Goal: Complete application form: Complete application form

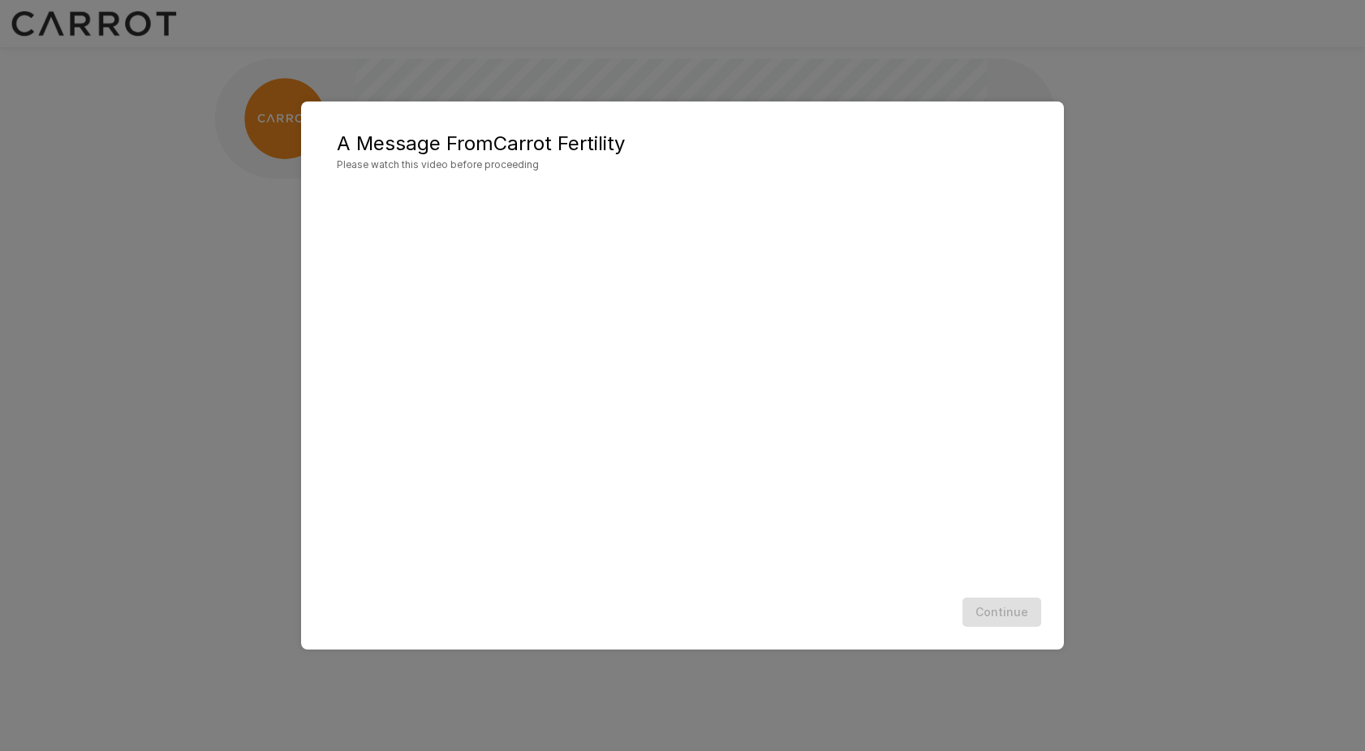
scroll to position [1, 0]
click at [788, 606] on div "Continue" at bounding box center [682, 612] width 731 height 43
click at [986, 623] on button "Continue" at bounding box center [1002, 612] width 79 height 30
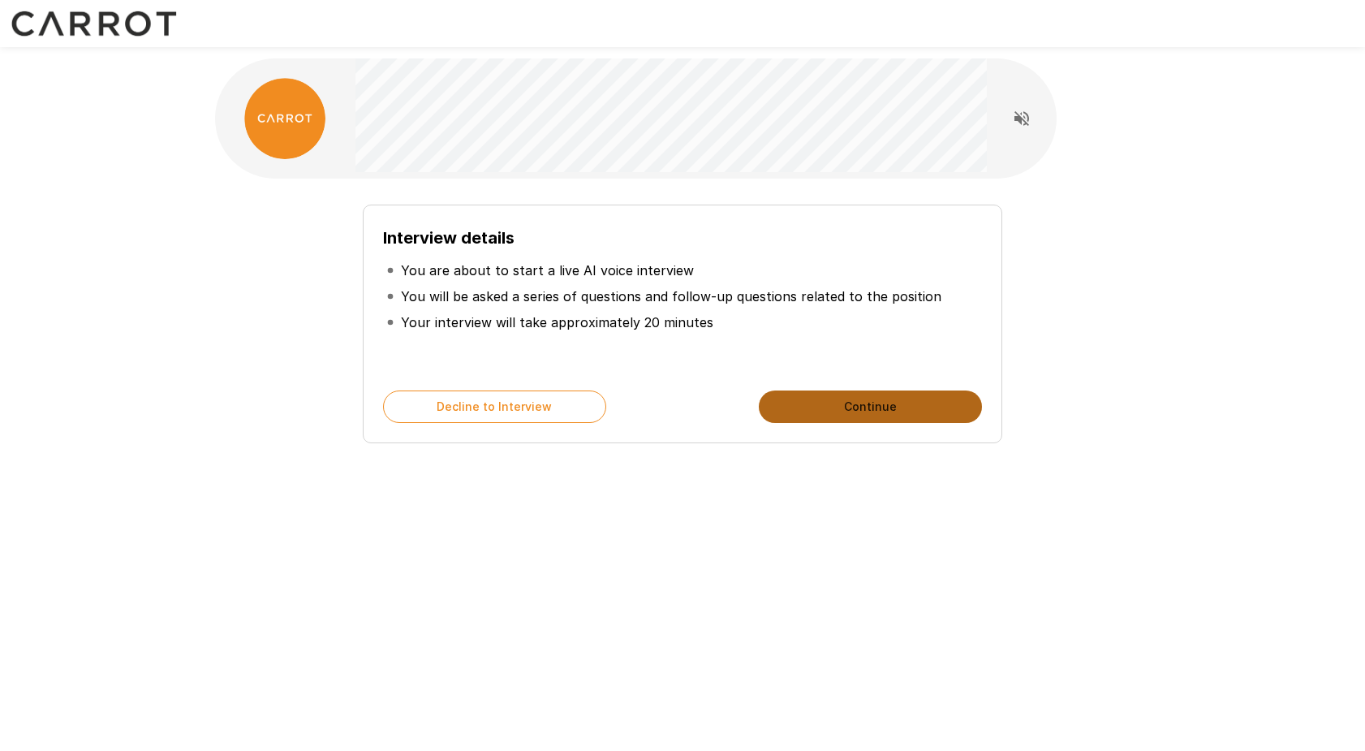
click at [855, 408] on button "Continue" at bounding box center [870, 406] width 223 height 32
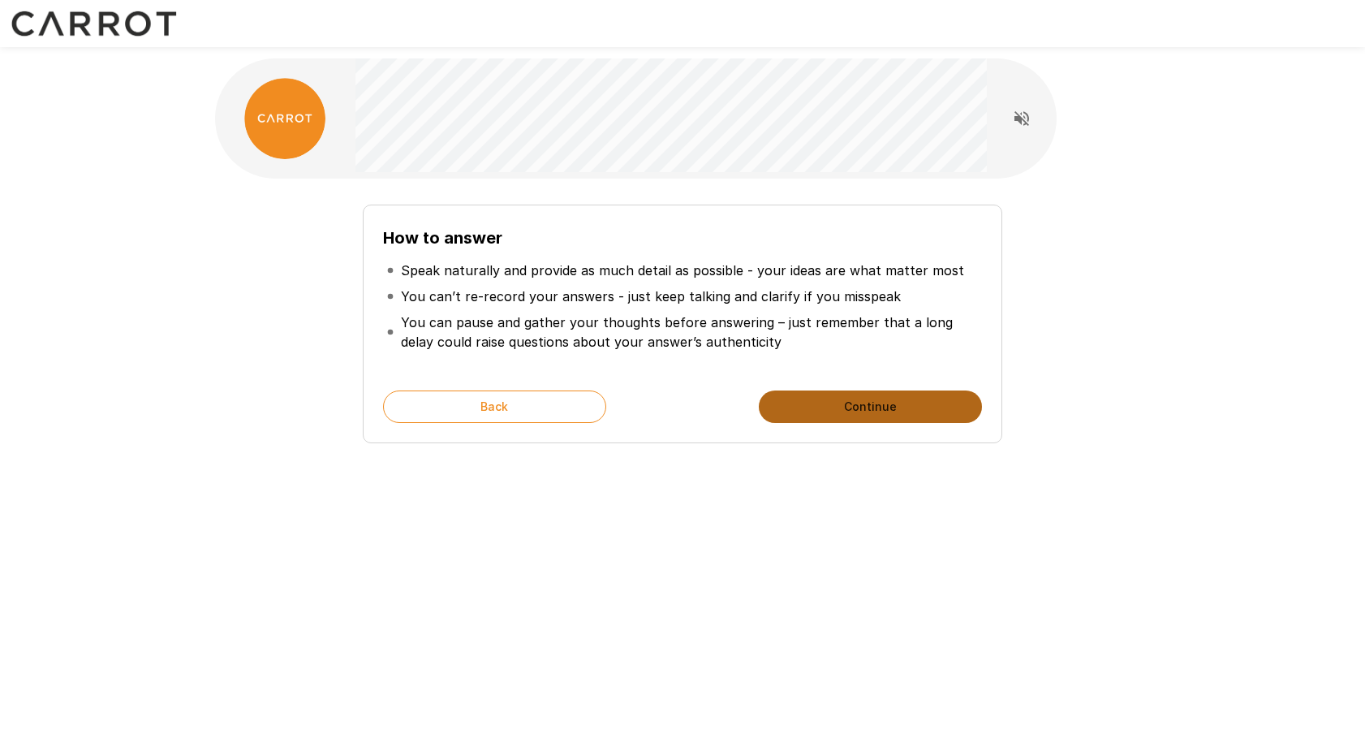
click at [855, 408] on button "Continue" at bounding box center [870, 406] width 223 height 32
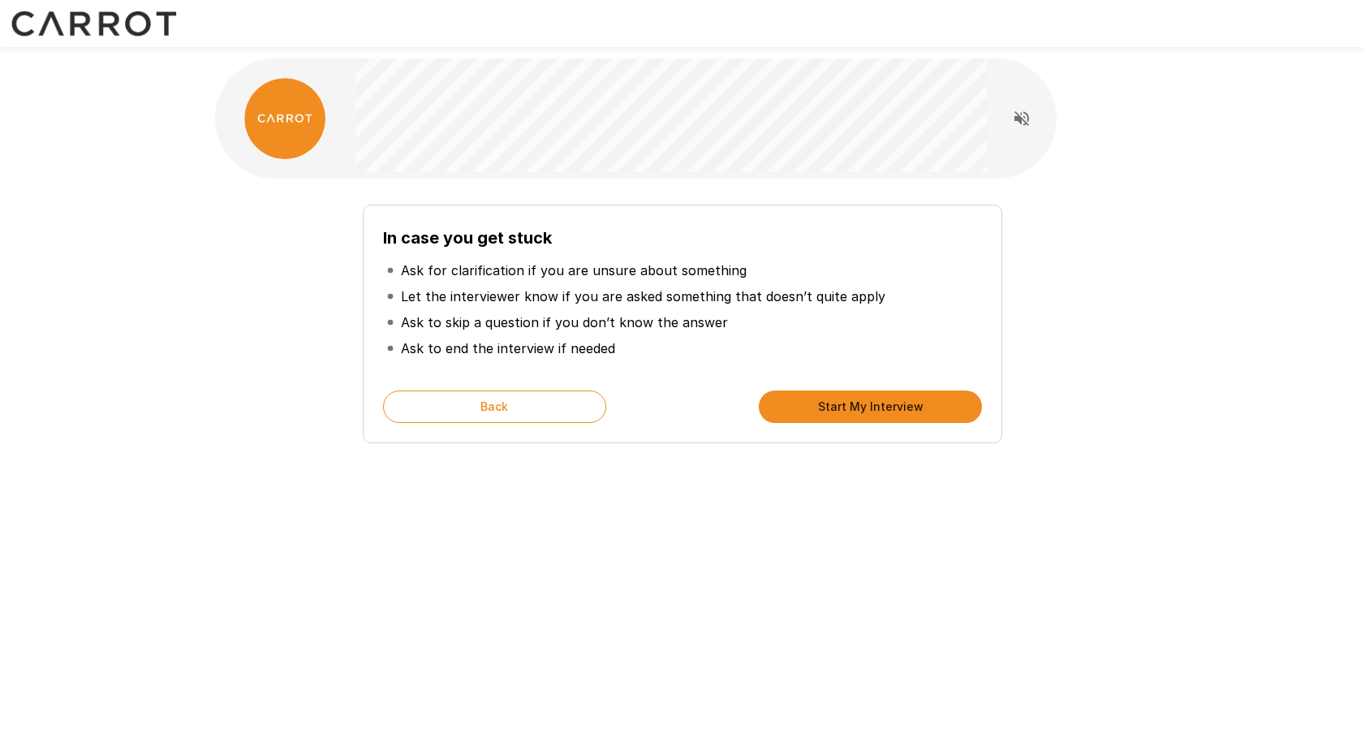
click at [855, 408] on button "Start My Interview" at bounding box center [870, 406] width 223 height 32
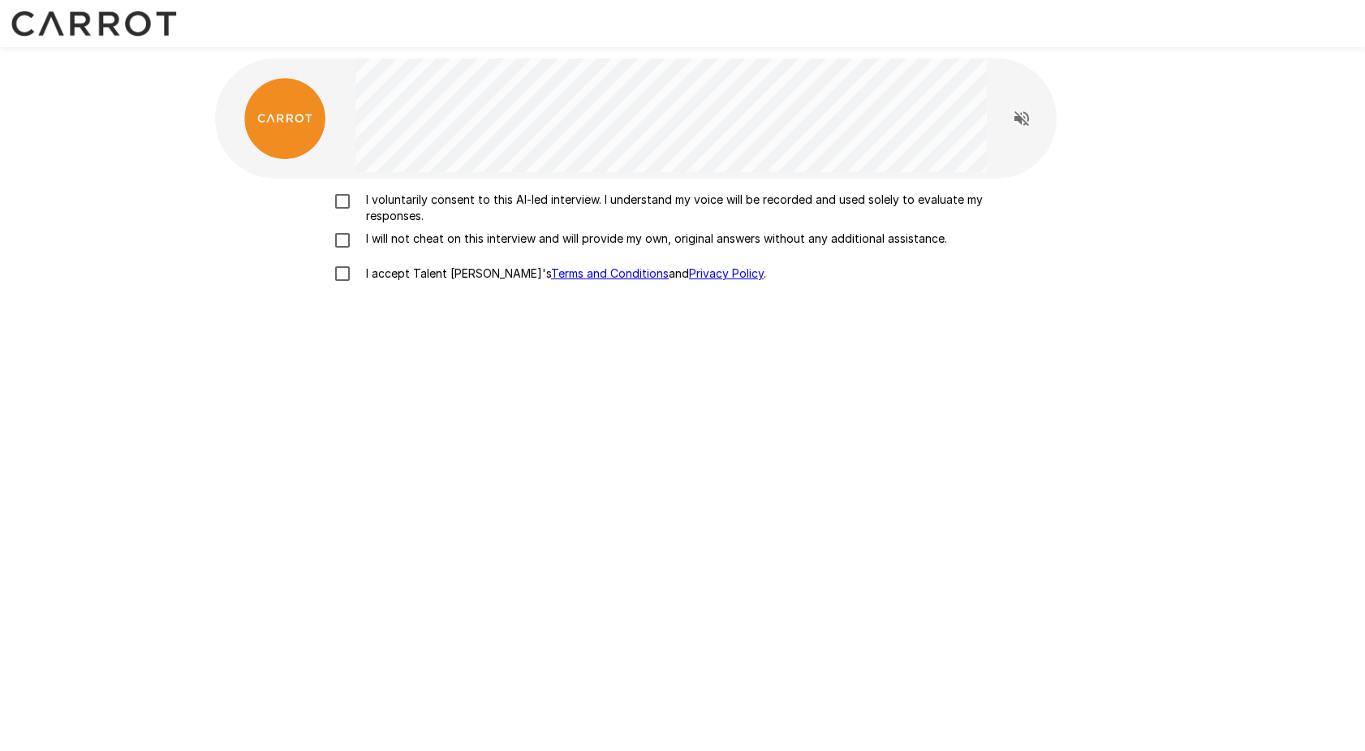
click at [558, 205] on p "I voluntarily consent to this AI-led interview. I understand my voice will be r…" at bounding box center [700, 208] width 680 height 32
click at [481, 240] on p "I will not cheat on this interview and will provide my own, original answers wi…" at bounding box center [654, 239] width 588 height 16
click at [409, 278] on p "I accept Talent Llama's Terms and Conditions and Privacy Policy ." at bounding box center [563, 273] width 407 height 16
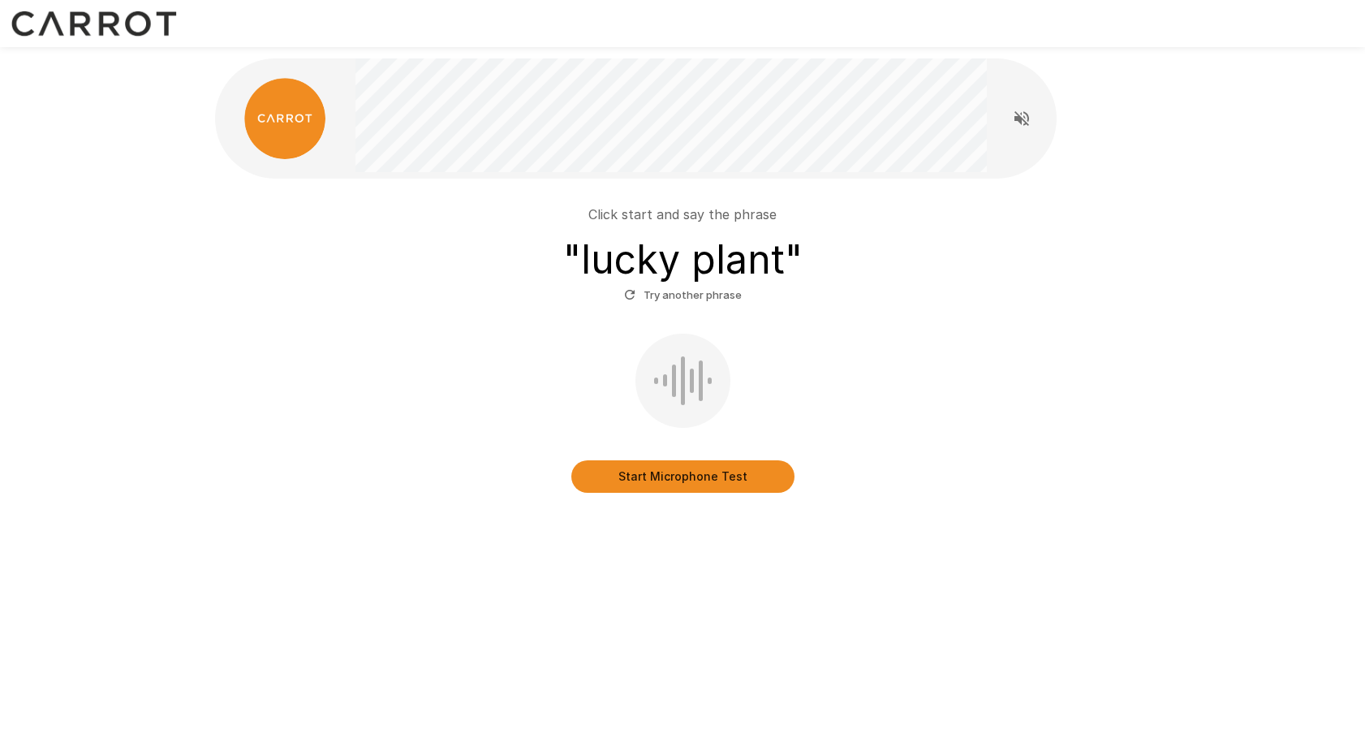
click at [659, 476] on button "Start Microphone Test" at bounding box center [682, 476] width 223 height 32
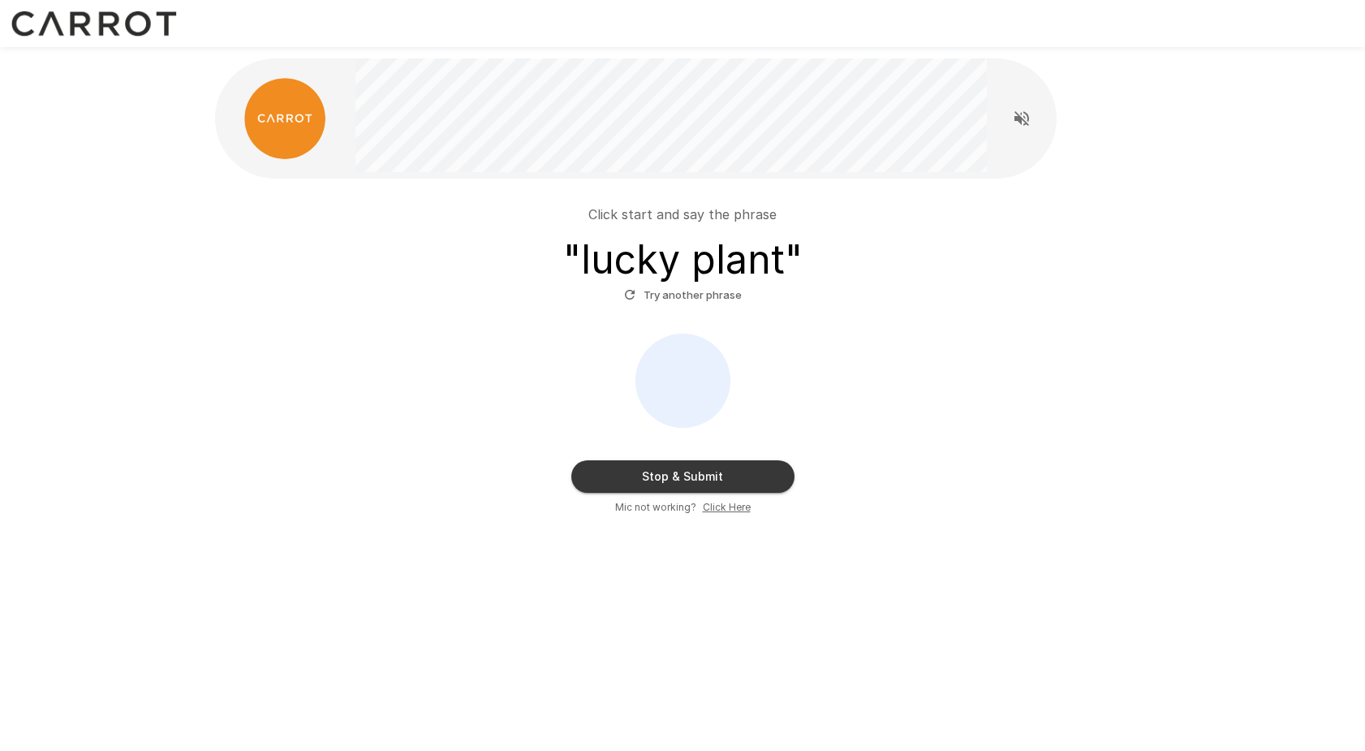
click at [659, 476] on button "Stop & Submit" at bounding box center [682, 476] width 223 height 32
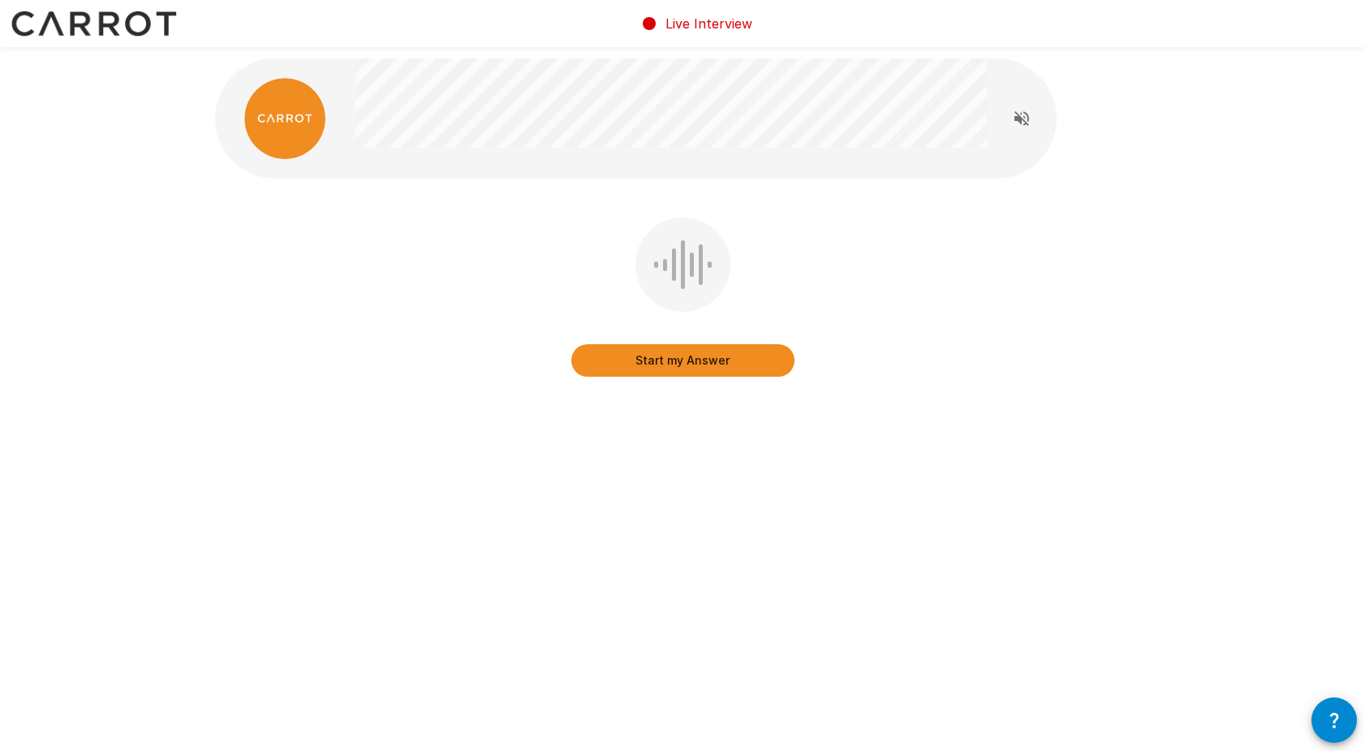
click at [653, 365] on button "Start my Answer" at bounding box center [682, 360] width 223 height 32
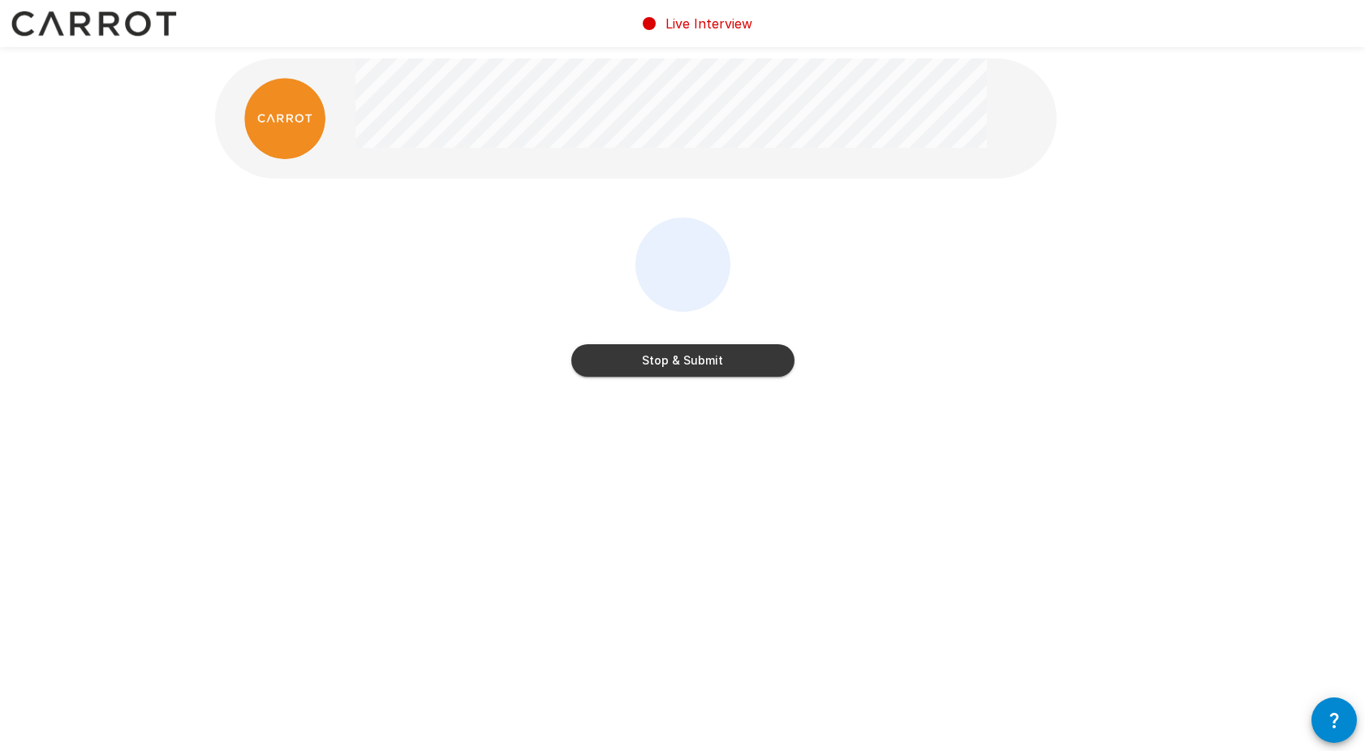
click at [655, 364] on button "Stop & Submit" at bounding box center [682, 360] width 223 height 32
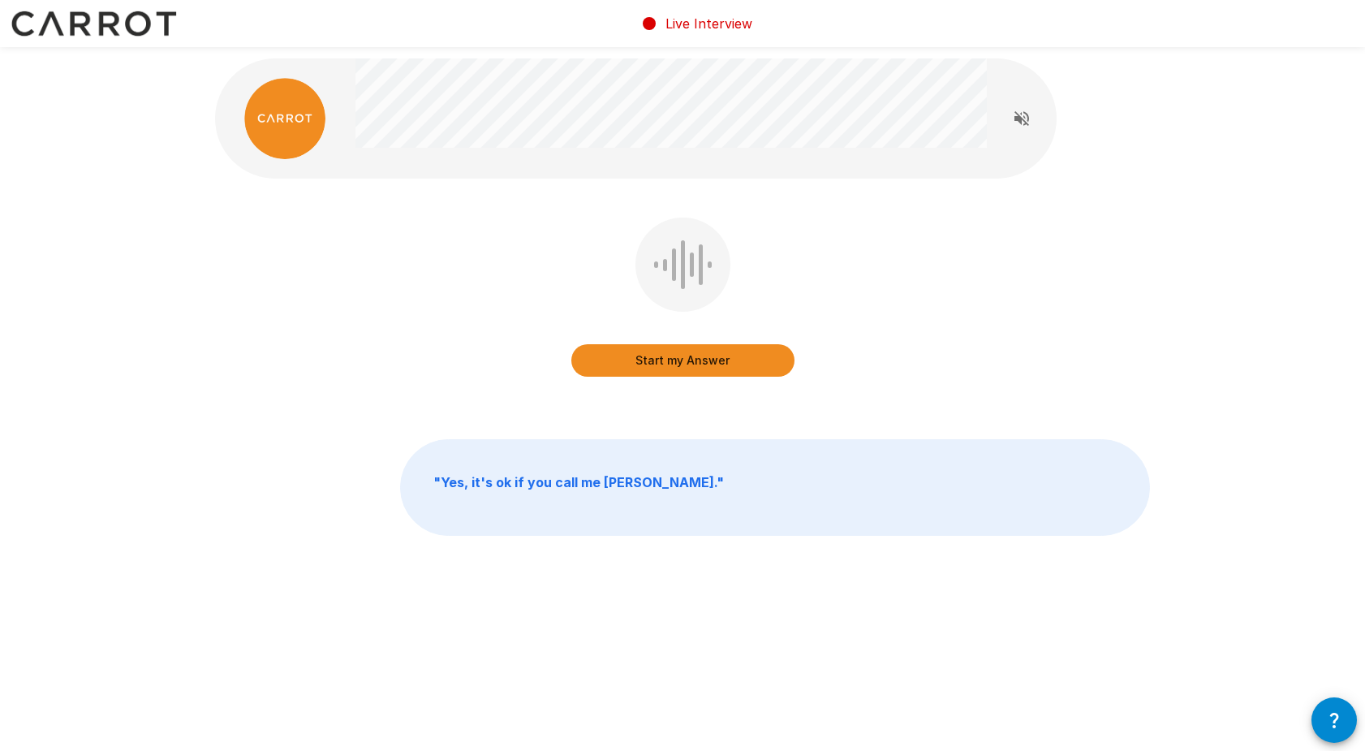
click at [618, 373] on button "Start my Answer" at bounding box center [682, 360] width 223 height 32
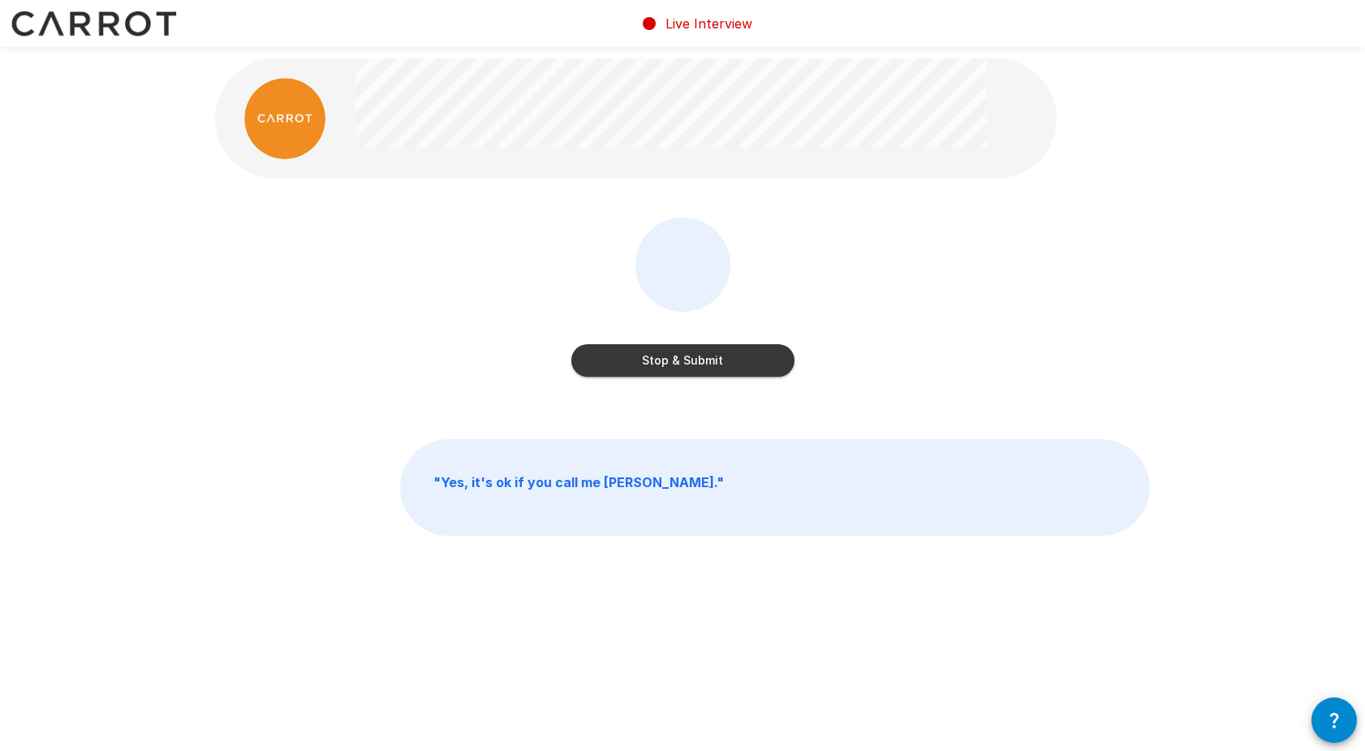
click at [618, 373] on button "Stop & Submit" at bounding box center [682, 360] width 223 height 32
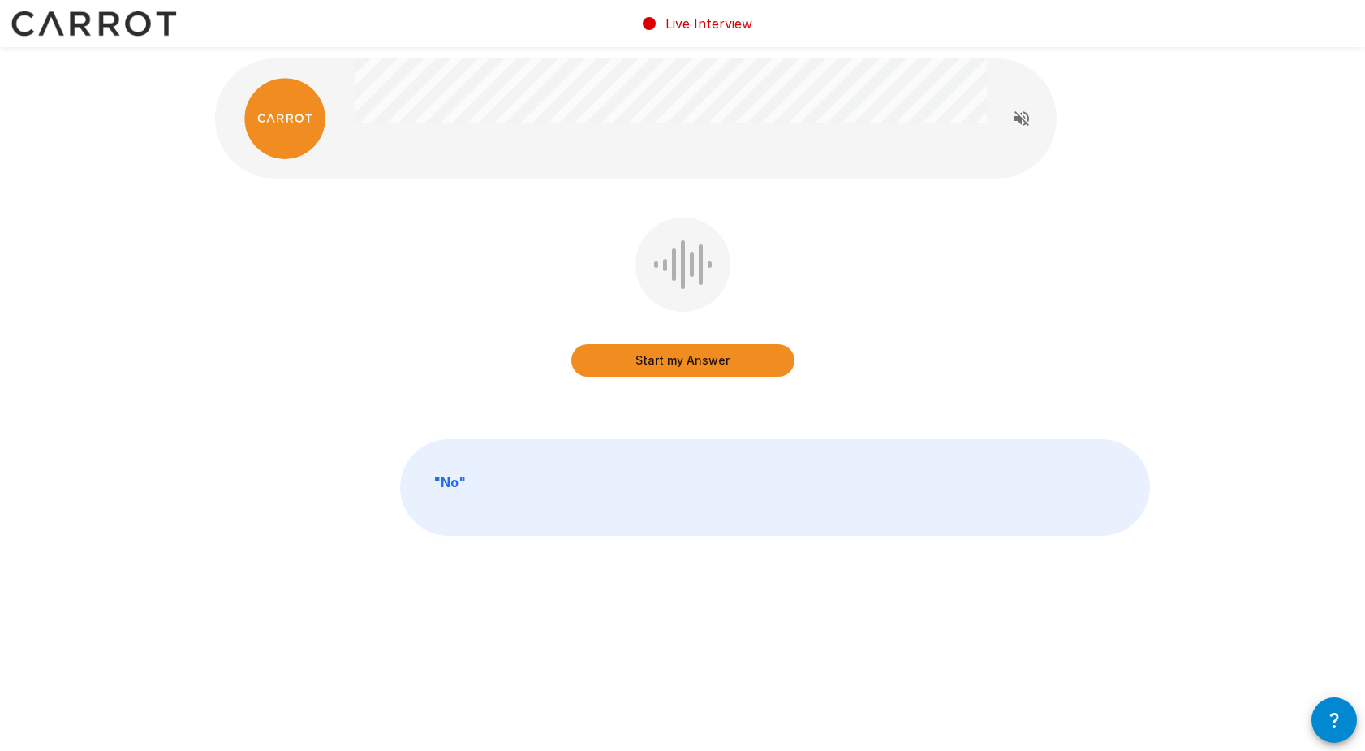
click at [618, 373] on button "Start my Answer" at bounding box center [682, 360] width 223 height 32
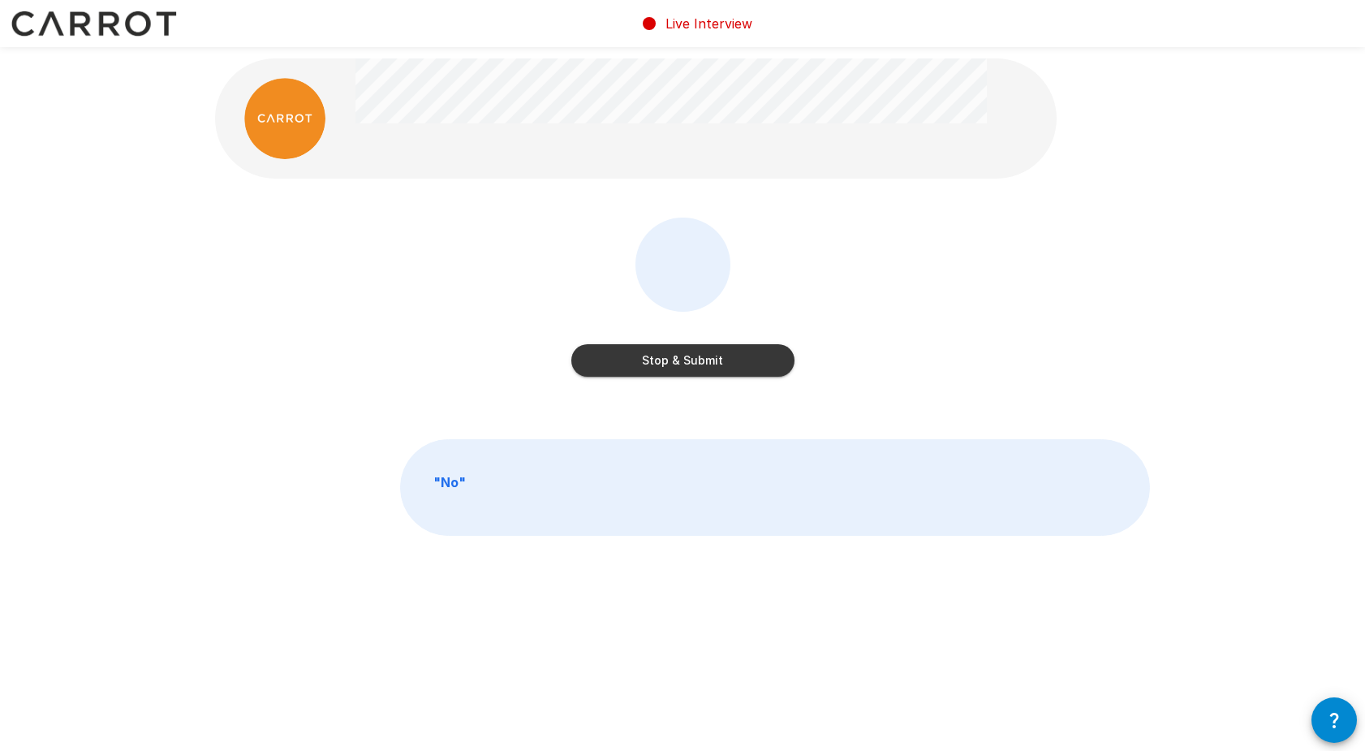
click at [627, 367] on button "Stop & Submit" at bounding box center [682, 360] width 223 height 32
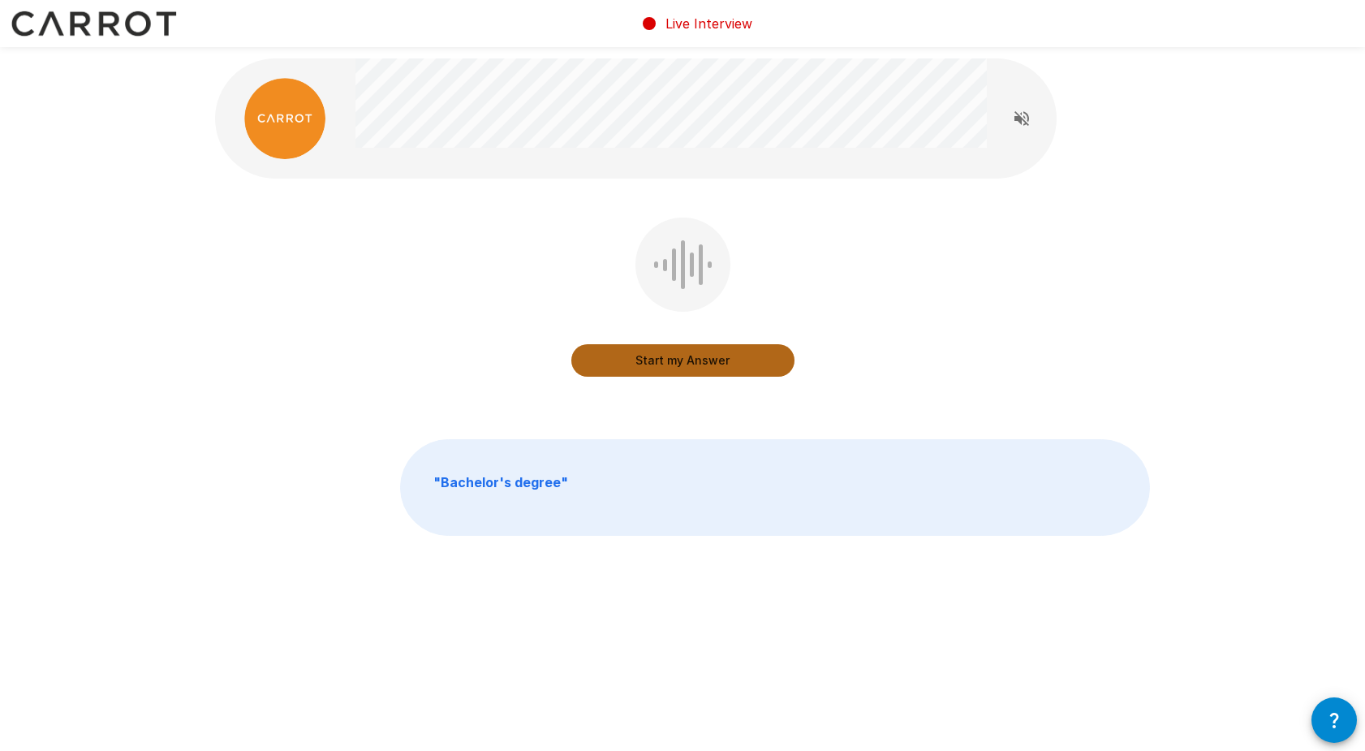
click at [627, 367] on button "Start my Answer" at bounding box center [682, 360] width 223 height 32
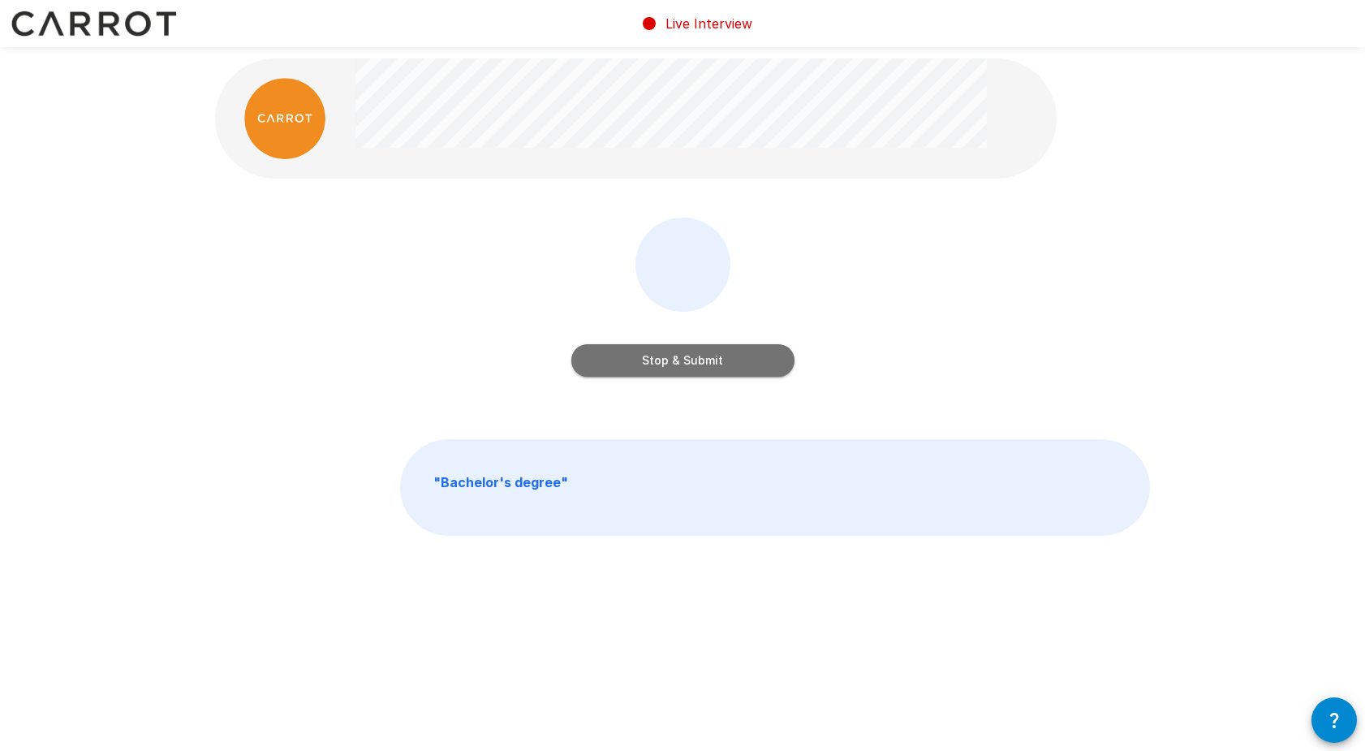
click at [627, 367] on button "Stop & Submit" at bounding box center [682, 360] width 223 height 32
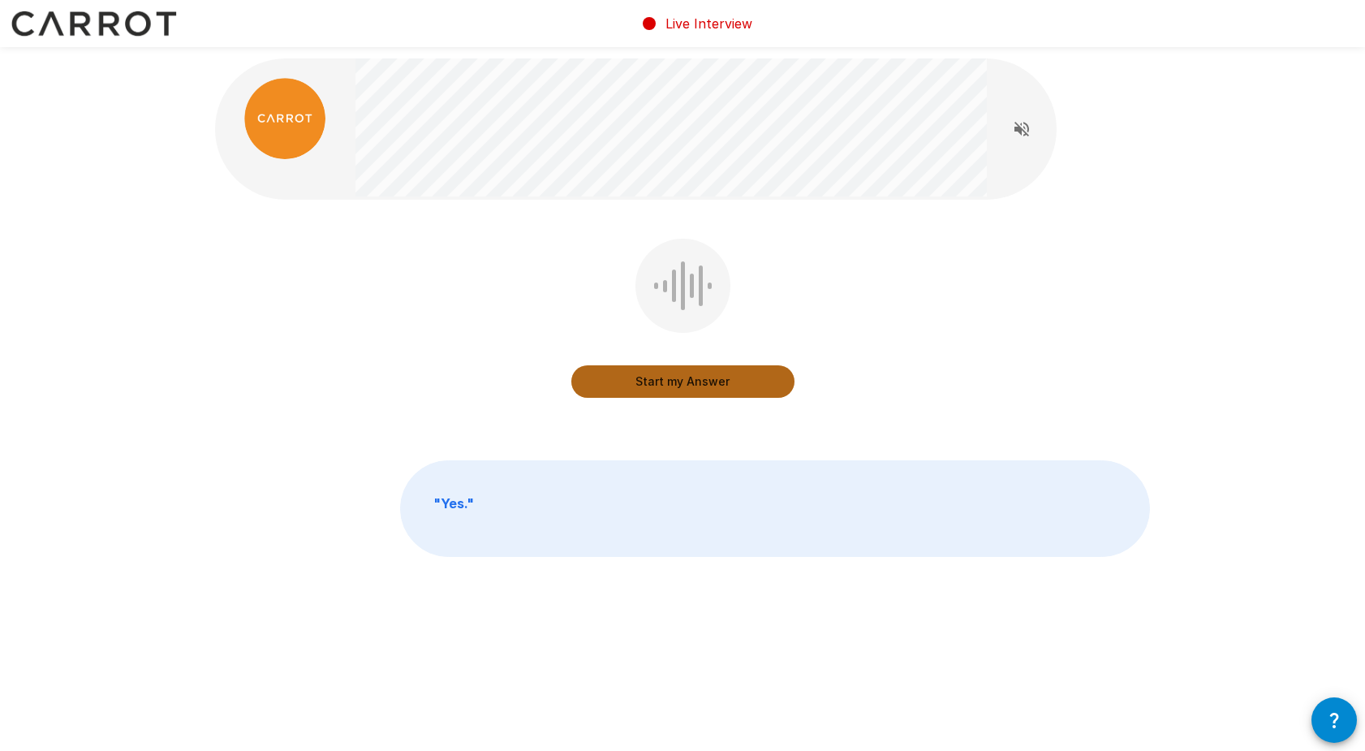
click at [627, 379] on button "Start my Answer" at bounding box center [682, 381] width 223 height 32
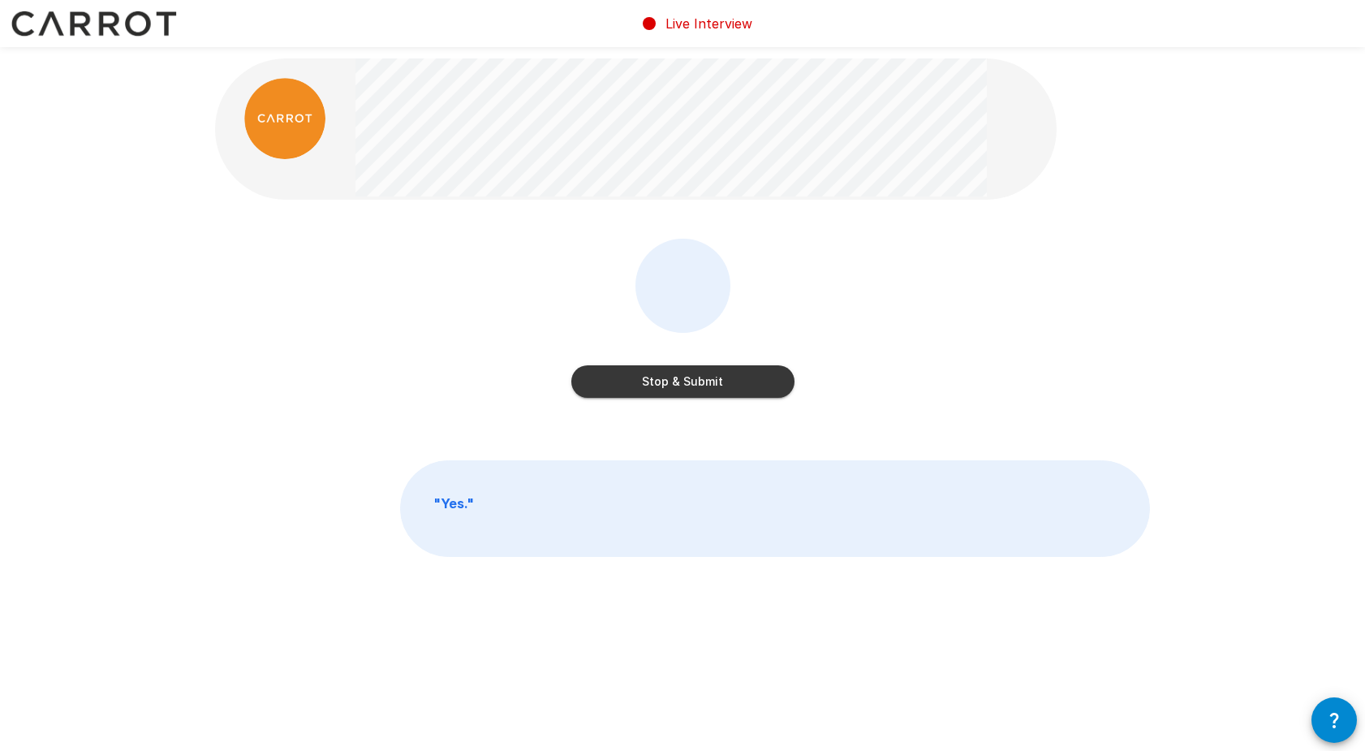
click at [602, 384] on button "Stop & Submit" at bounding box center [682, 381] width 223 height 32
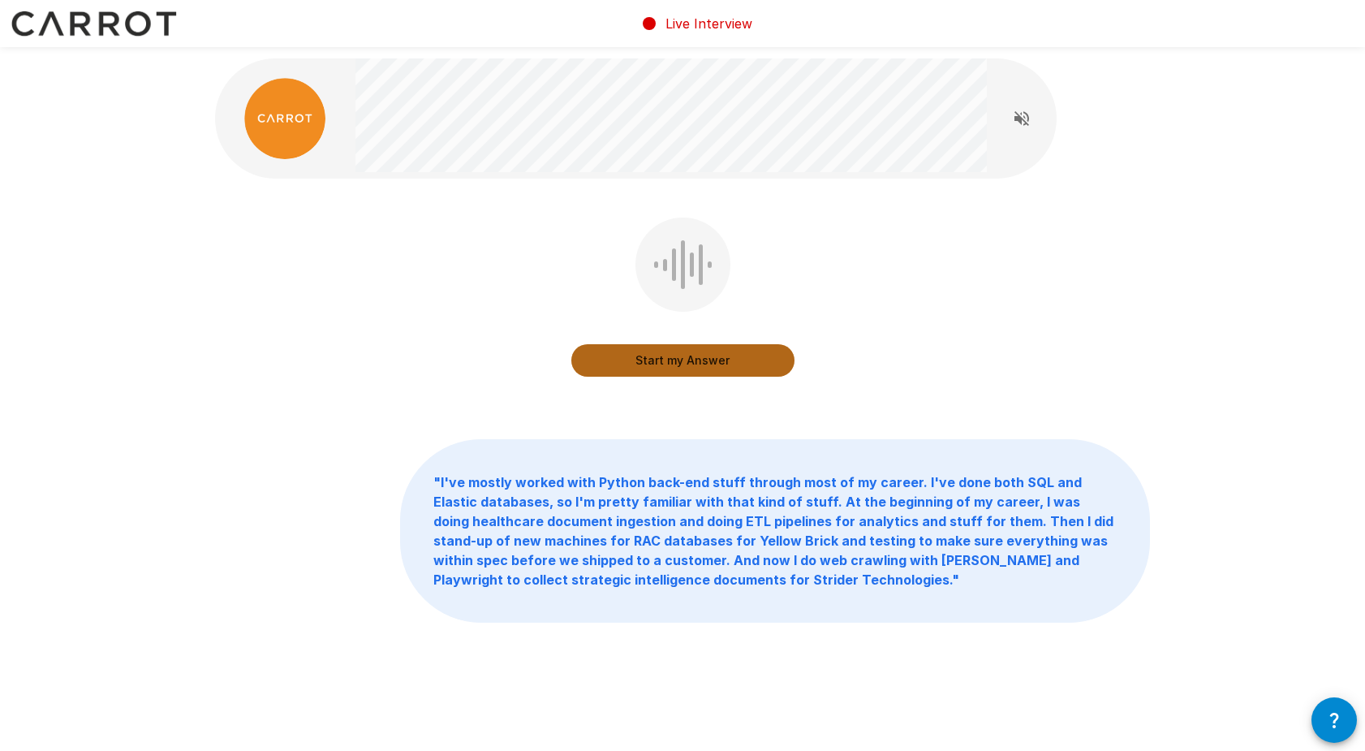
click at [645, 364] on button "Start my Answer" at bounding box center [682, 360] width 223 height 32
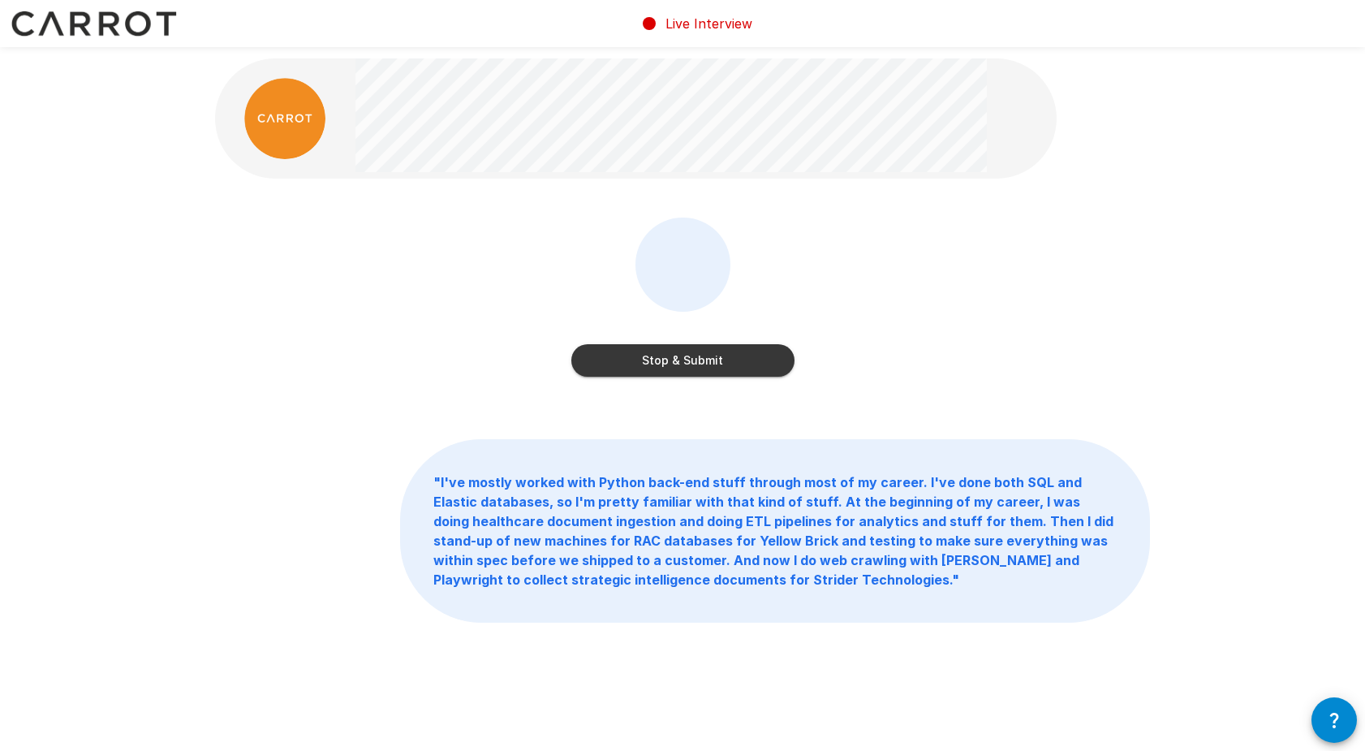
click at [648, 362] on button "Stop & Submit" at bounding box center [682, 360] width 223 height 32
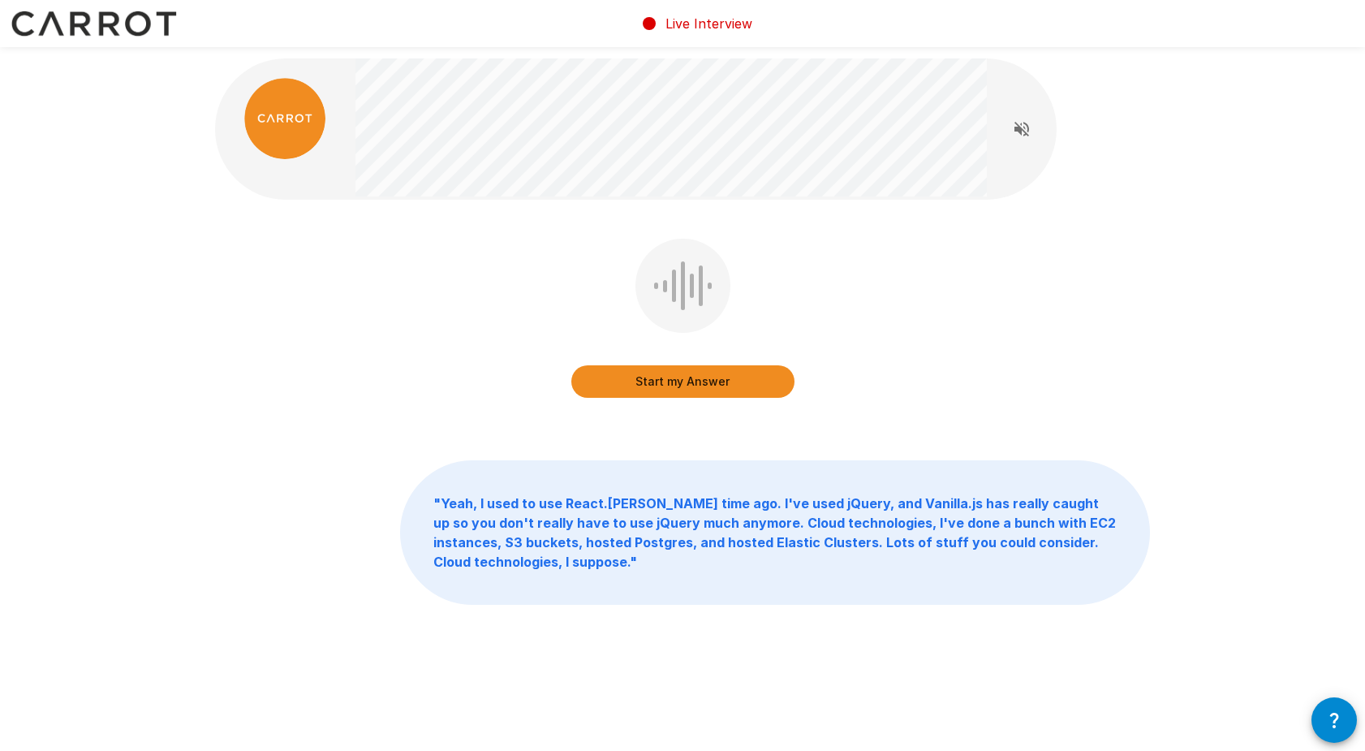
click at [662, 383] on button "Start my Answer" at bounding box center [682, 381] width 223 height 32
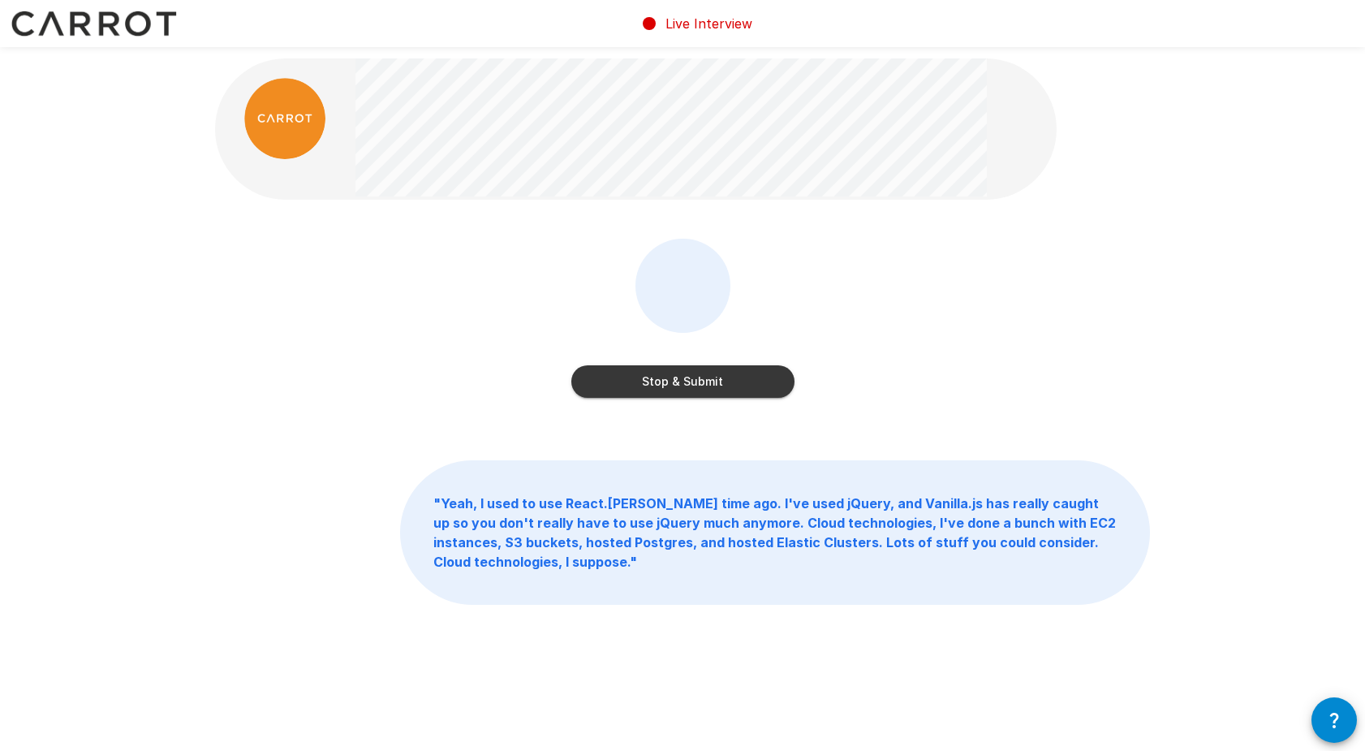
click at [653, 382] on button "Stop & Submit" at bounding box center [682, 381] width 223 height 32
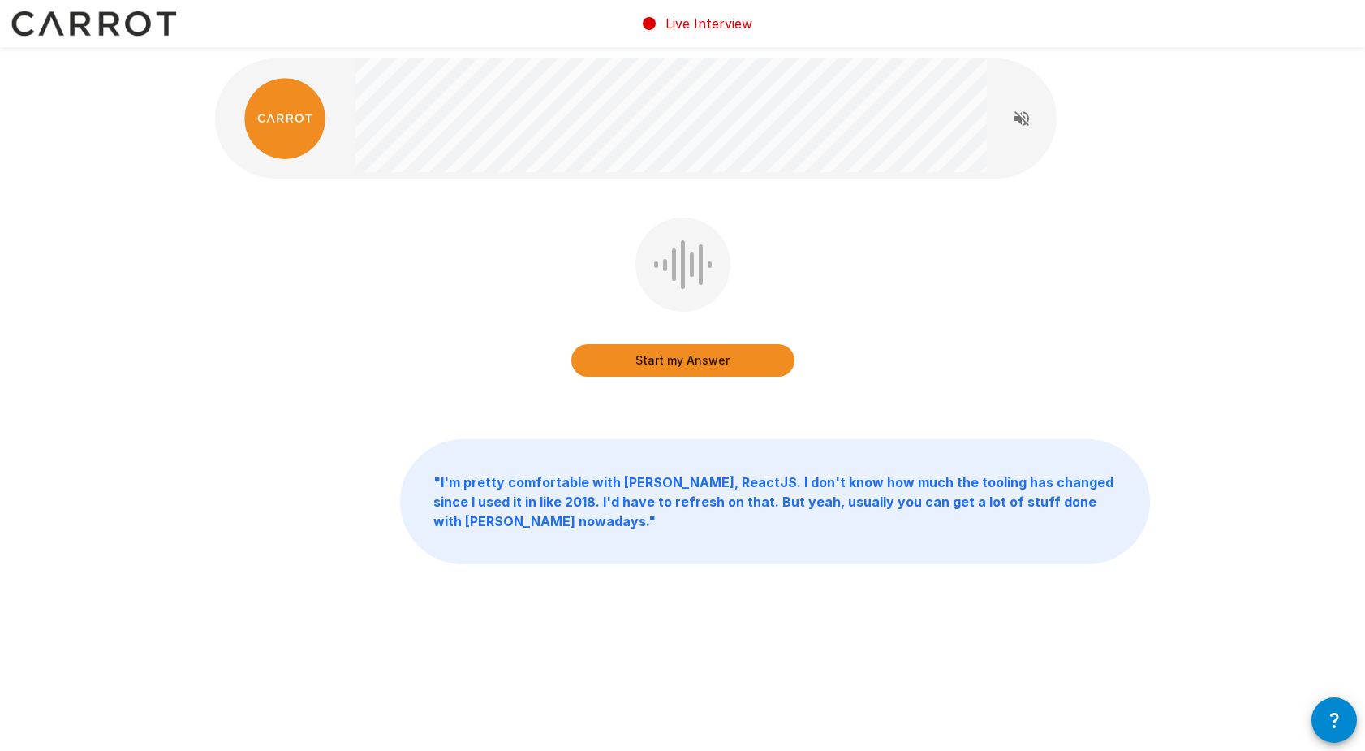
click at [641, 364] on button "Start my Answer" at bounding box center [682, 360] width 223 height 32
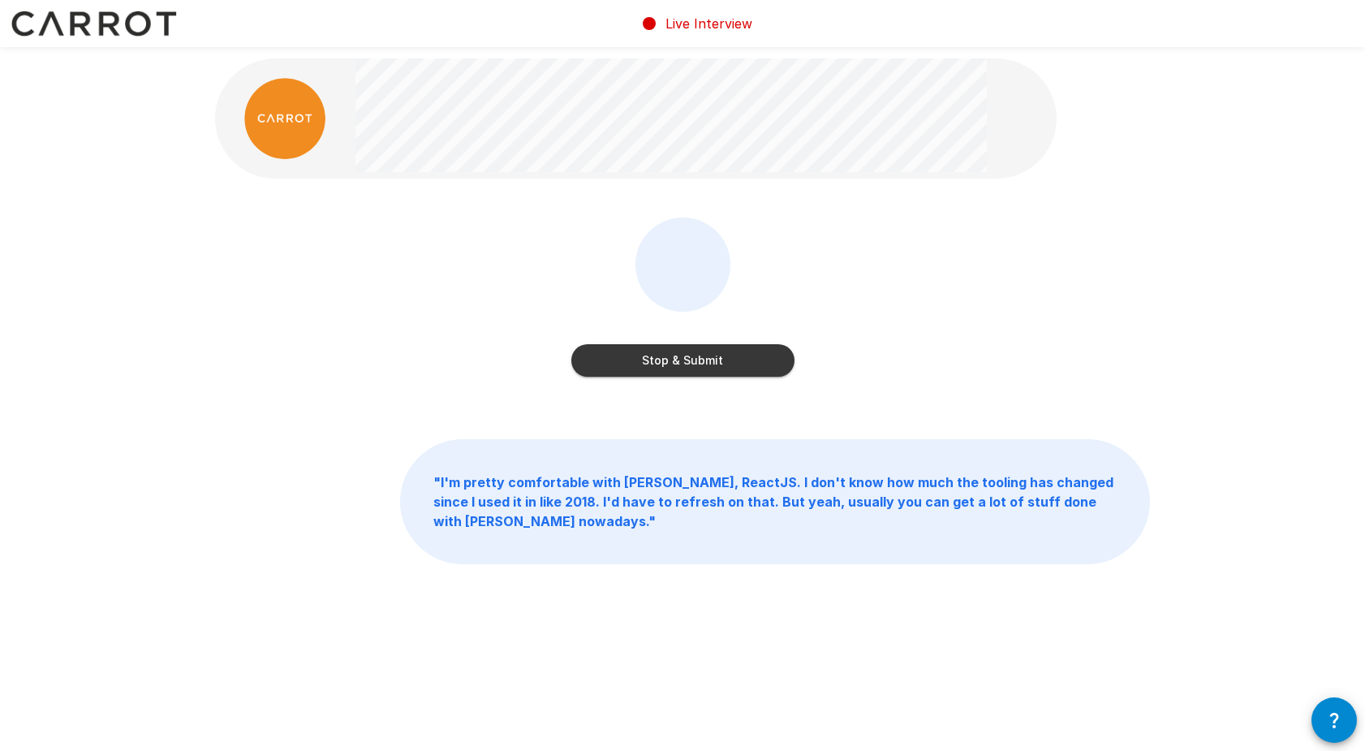
click at [648, 369] on button "Stop & Submit" at bounding box center [682, 360] width 223 height 32
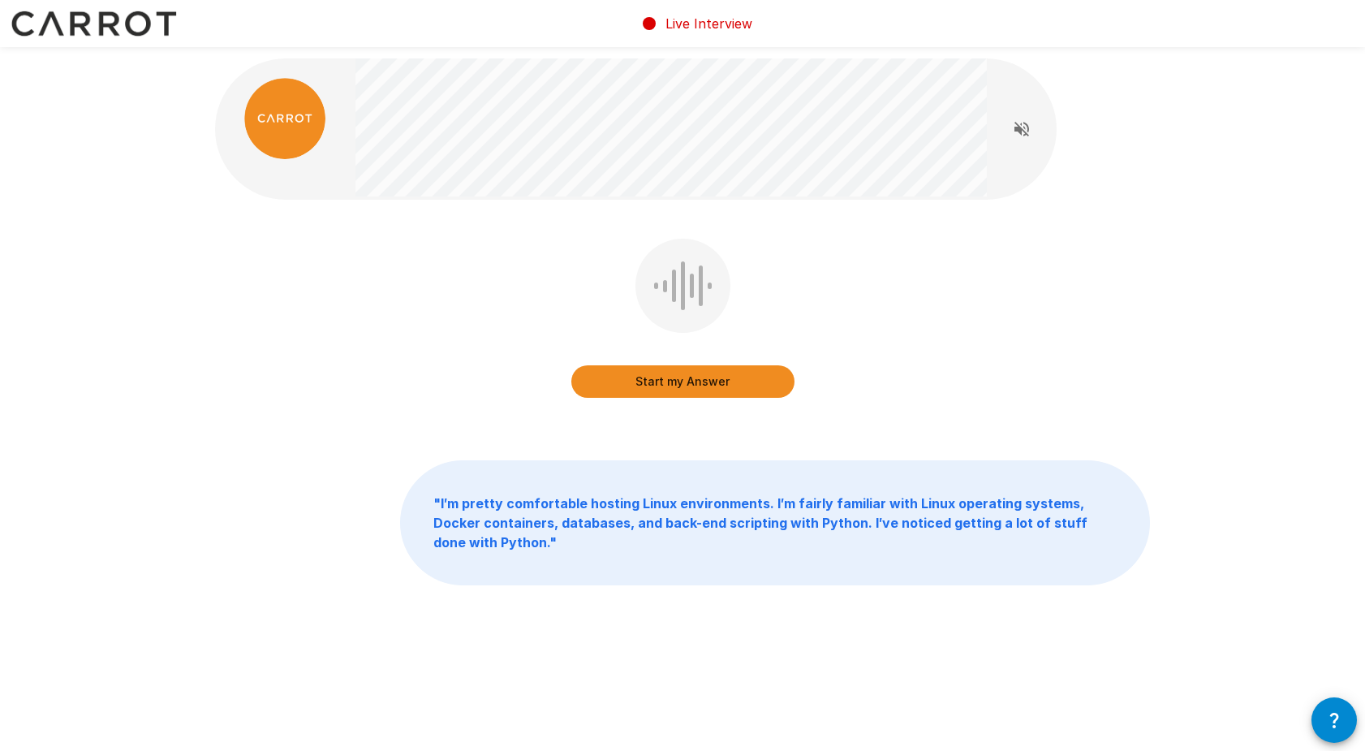
click at [632, 383] on button "Start my Answer" at bounding box center [682, 381] width 223 height 32
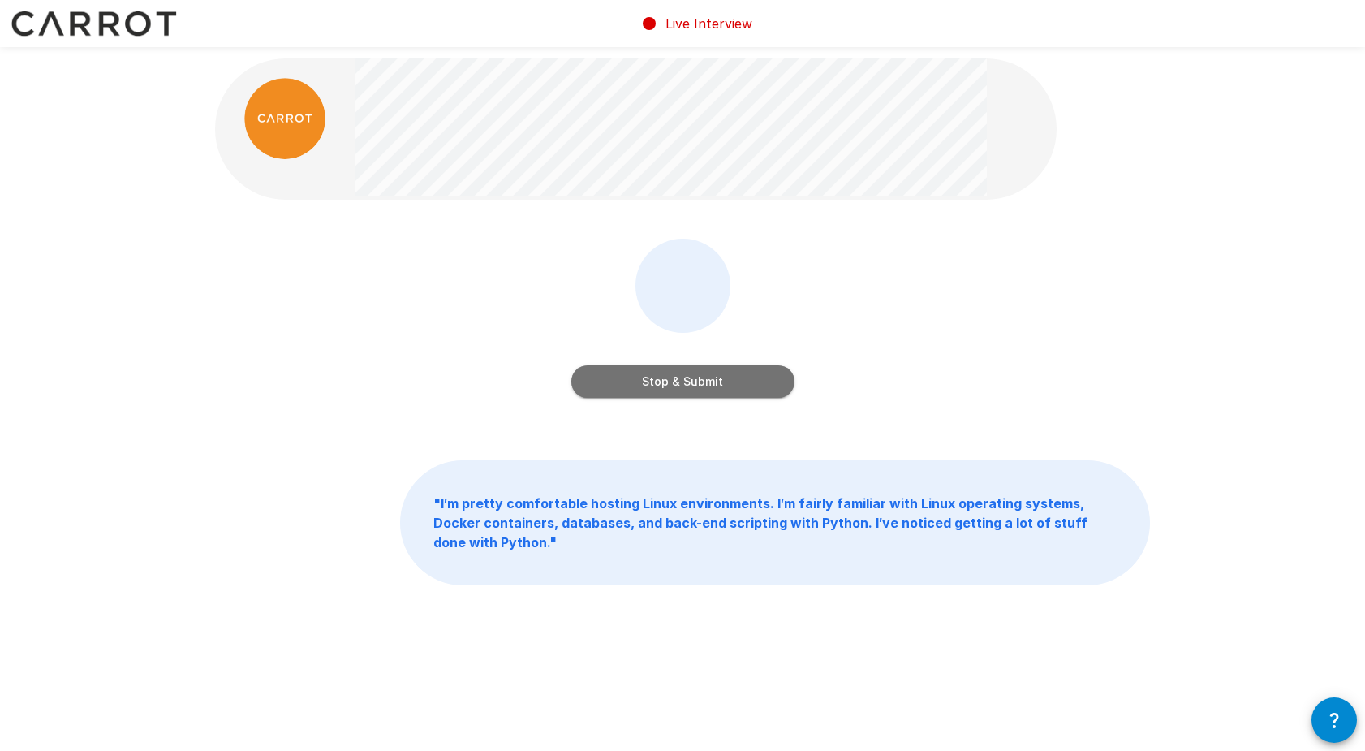
click at [630, 374] on button "Stop & Submit" at bounding box center [682, 381] width 223 height 32
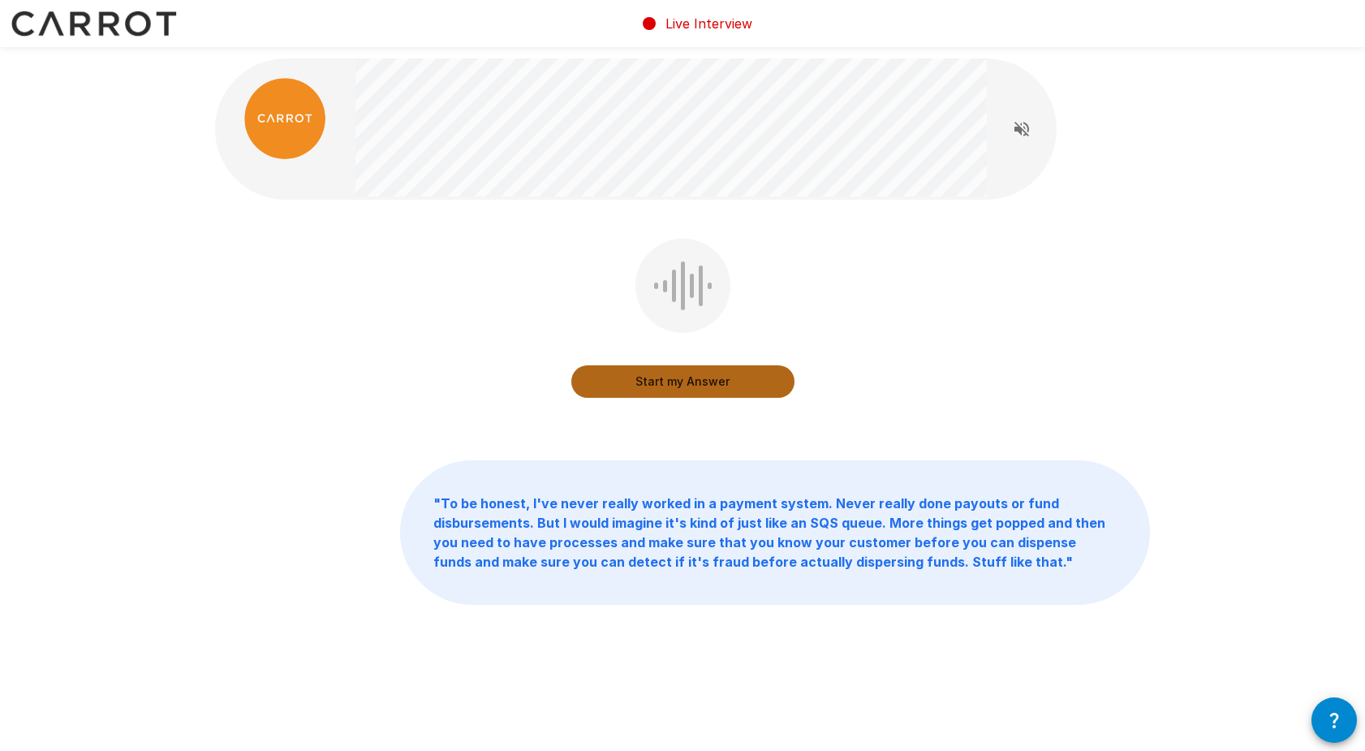
click at [630, 374] on button "Start my Answer" at bounding box center [682, 381] width 223 height 32
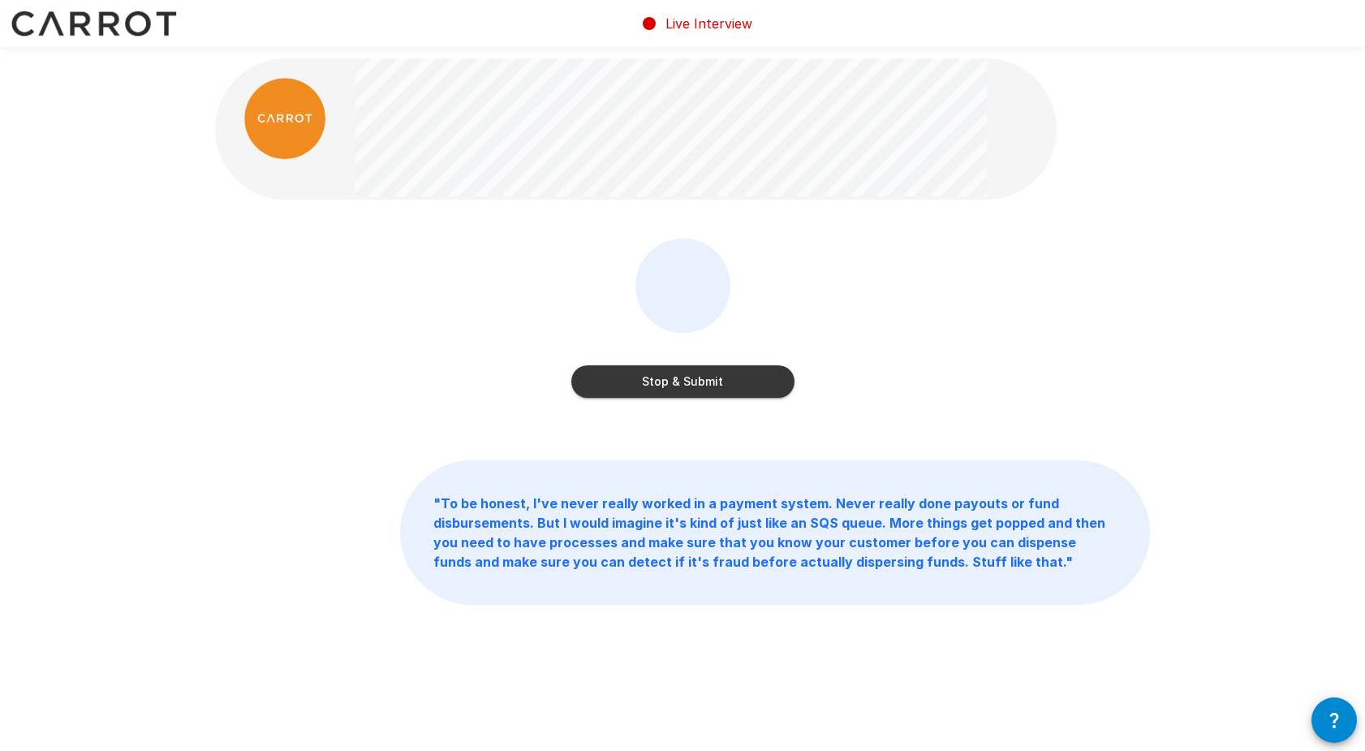
click at [610, 386] on button "Stop & Submit" at bounding box center [682, 381] width 223 height 32
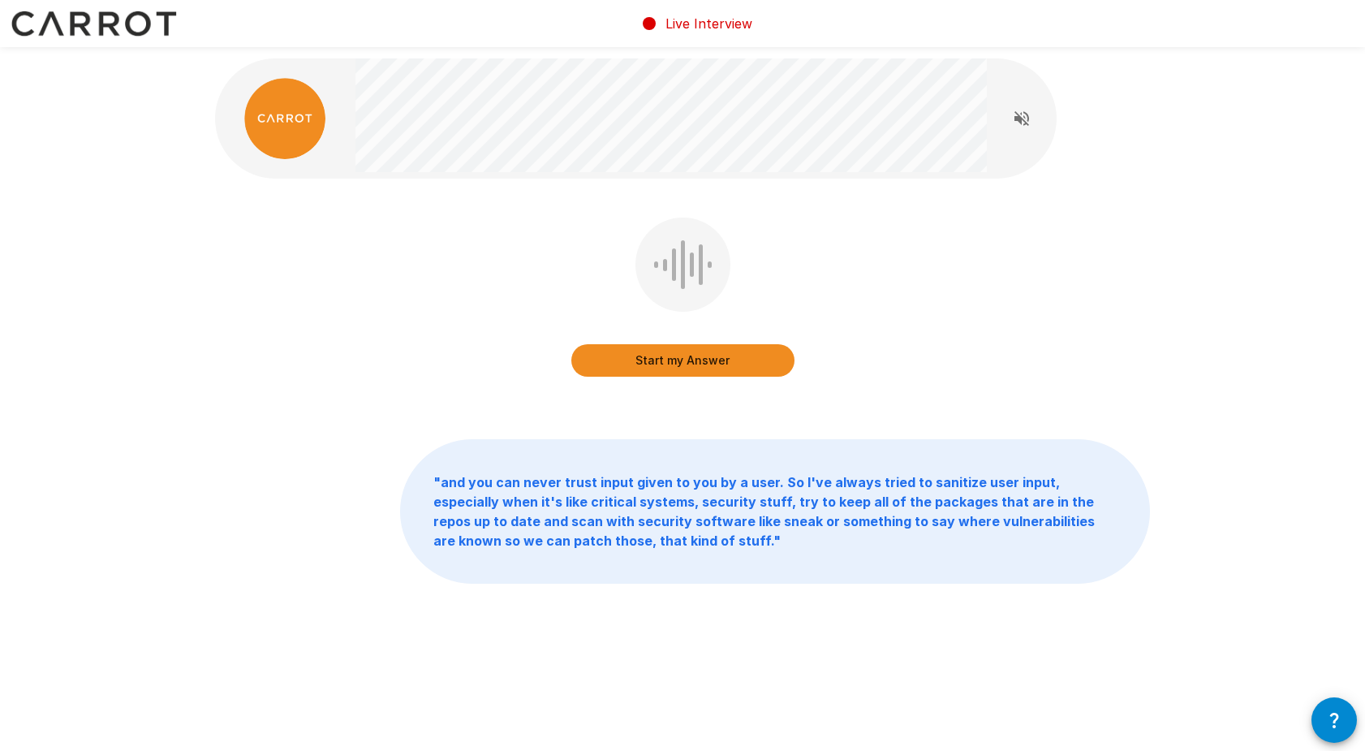
click at [529, 357] on div "Start my Answer" at bounding box center [682, 309] width 935 height 183
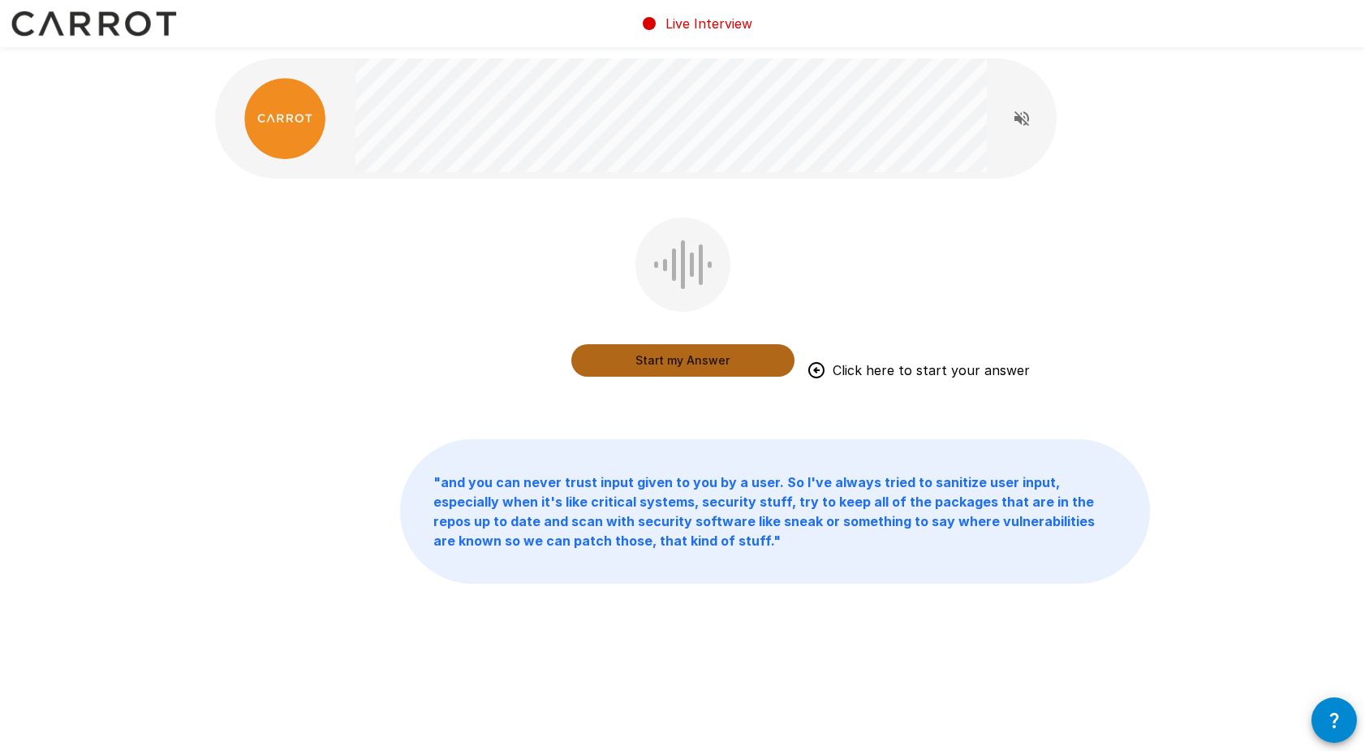
click at [618, 360] on button "Start my Answer" at bounding box center [682, 360] width 223 height 32
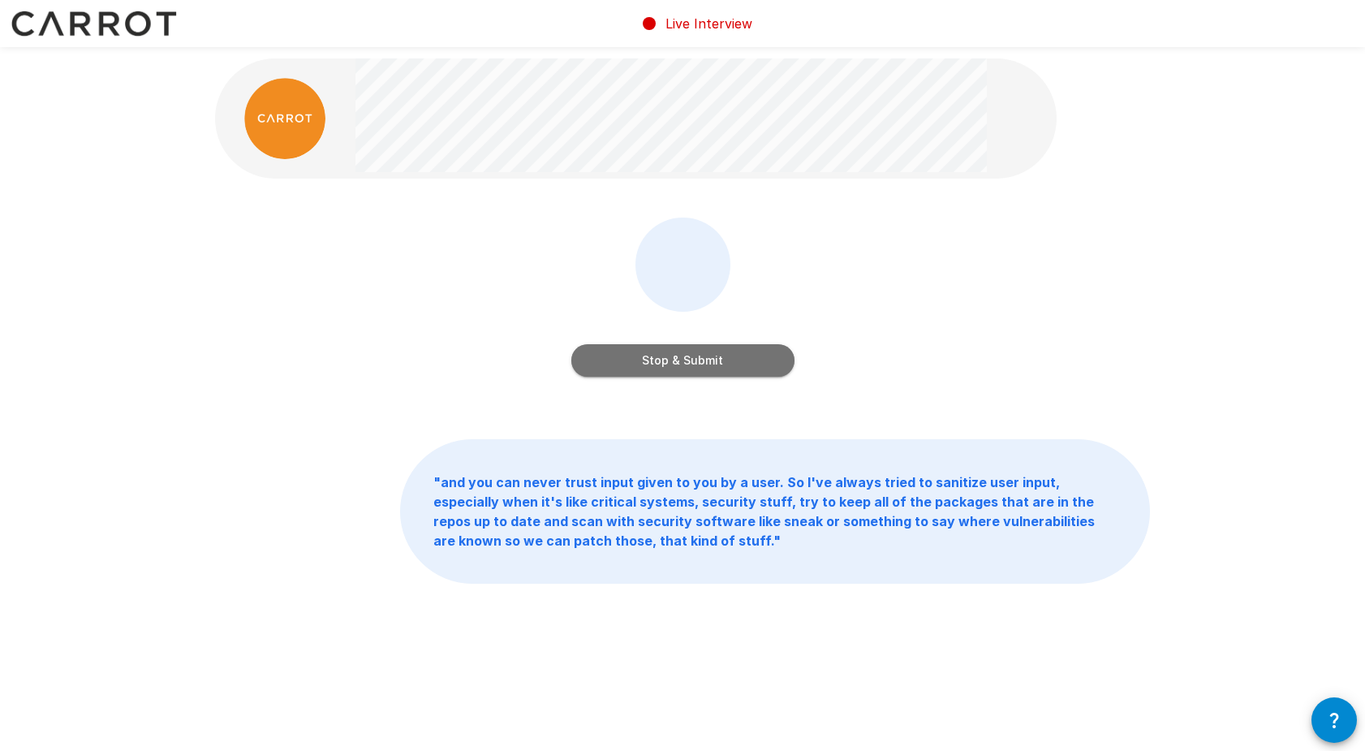
click at [730, 357] on button "Stop & Submit" at bounding box center [682, 360] width 223 height 32
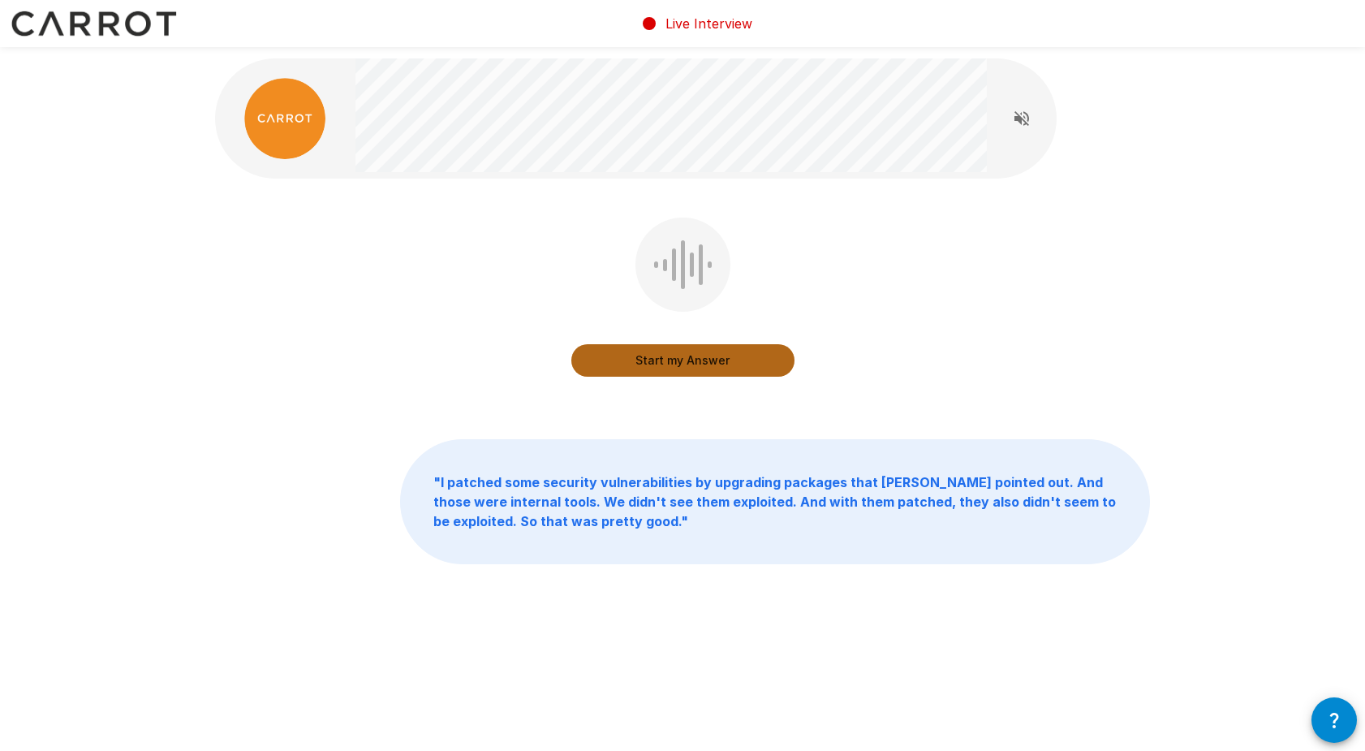
click at [653, 369] on button "Start my Answer" at bounding box center [682, 360] width 223 height 32
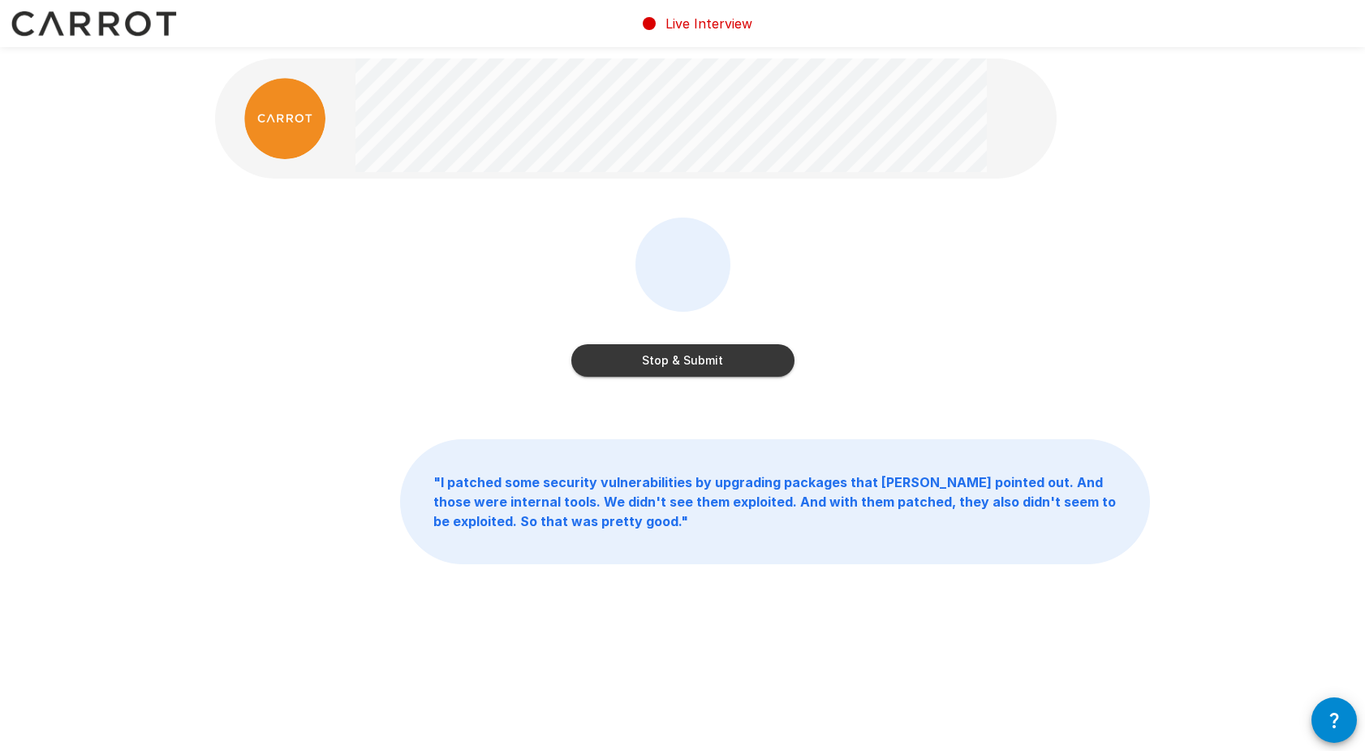
click at [635, 346] on button "Stop & Submit" at bounding box center [682, 360] width 223 height 32
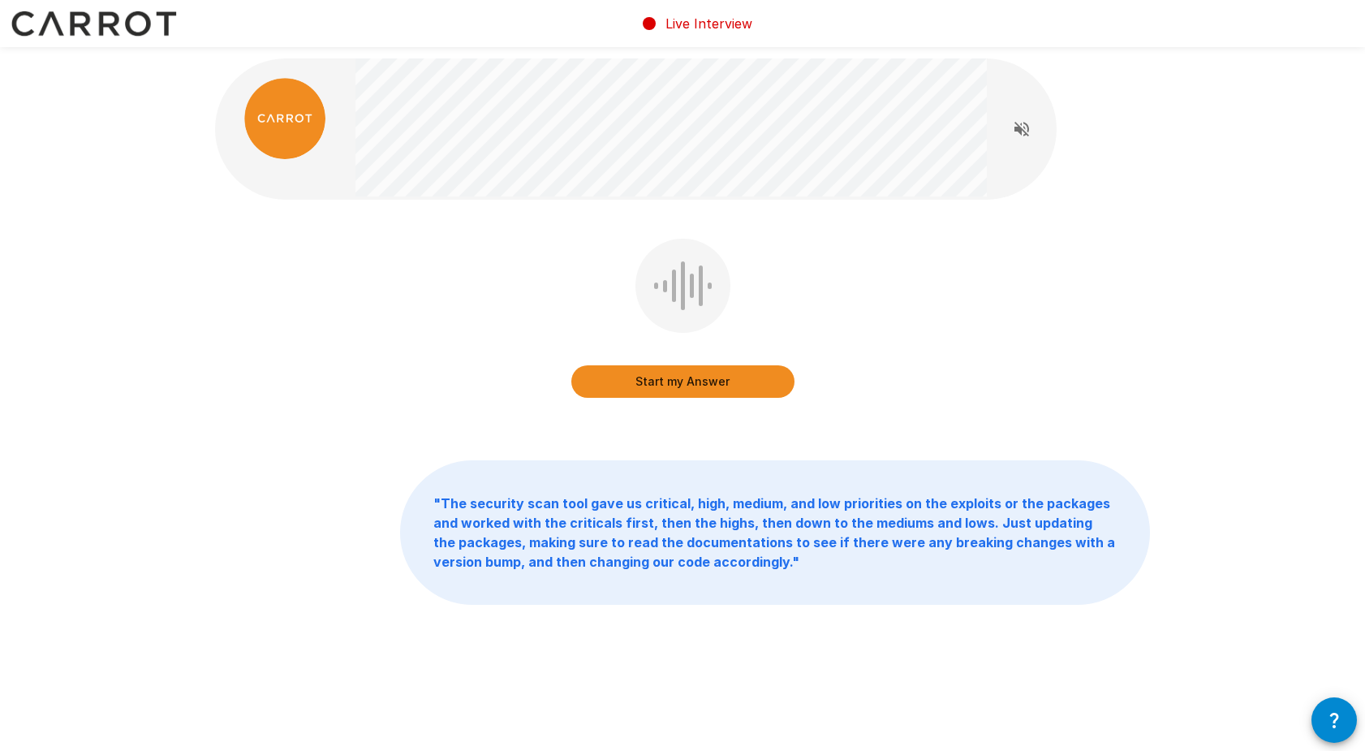
click at [655, 386] on button "Start my Answer" at bounding box center [682, 381] width 223 height 32
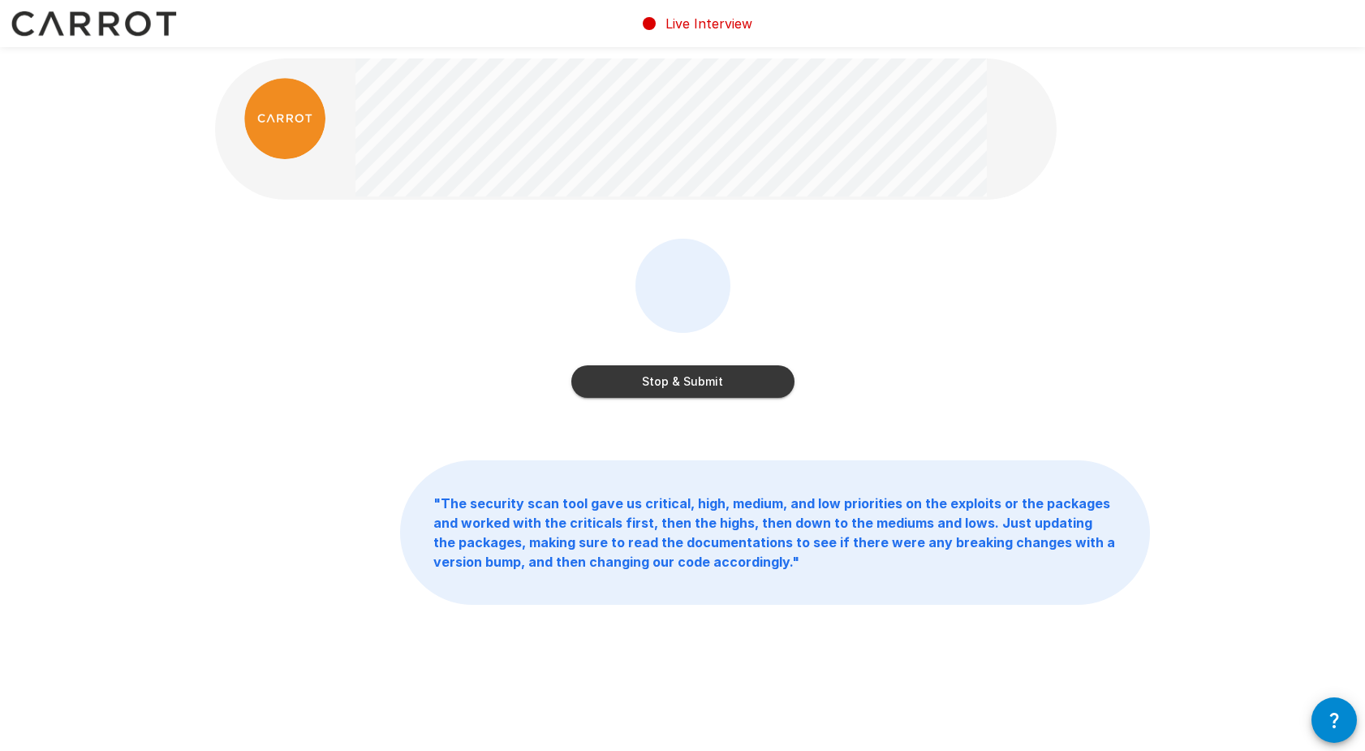
click at [677, 385] on button "Stop & Submit" at bounding box center [682, 381] width 223 height 32
